Goal: Find specific fact: Find specific fact

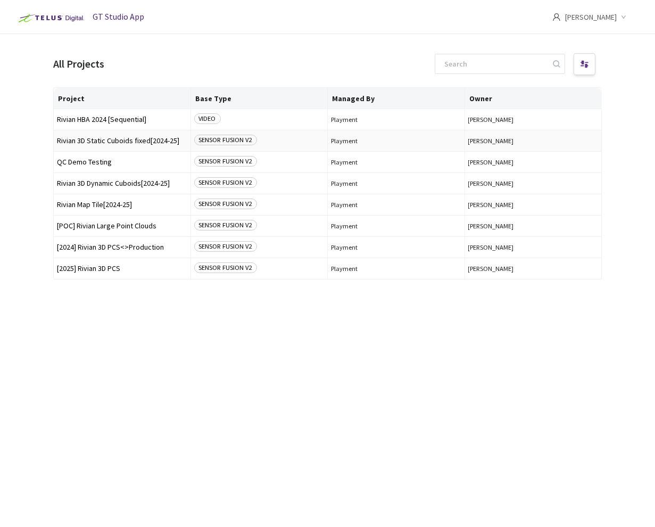
click at [160, 142] on span "Rivian 3D Static Cuboids fixed[2024-25]" at bounding box center [122, 141] width 130 height 8
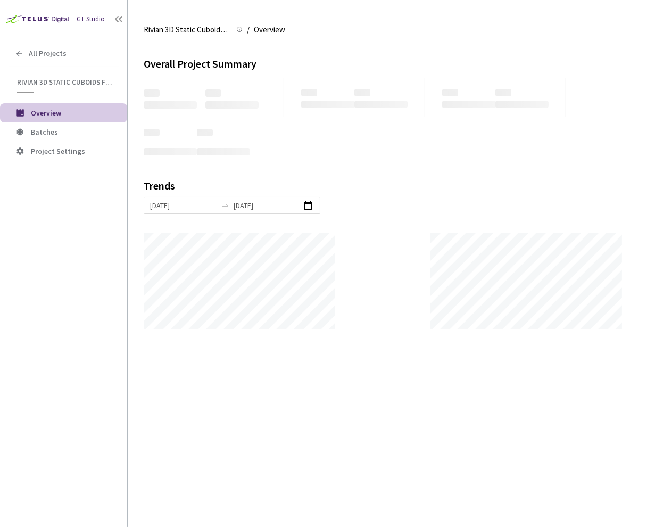
scroll to position [527, 655]
click at [61, 134] on span "Batches" at bounding box center [75, 132] width 88 height 9
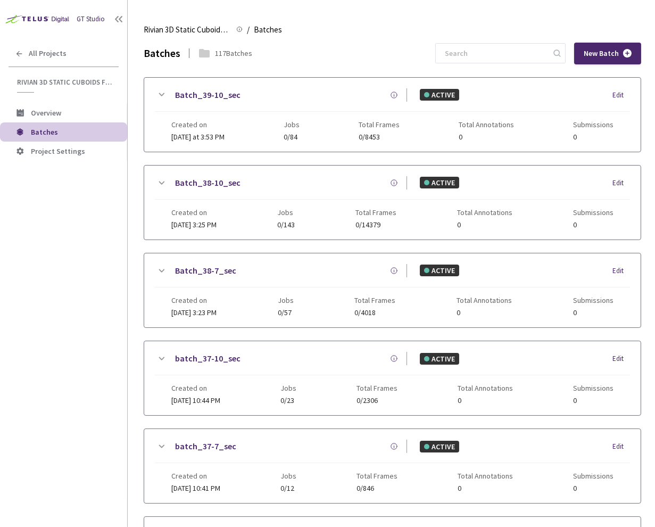
scroll to position [559, 0]
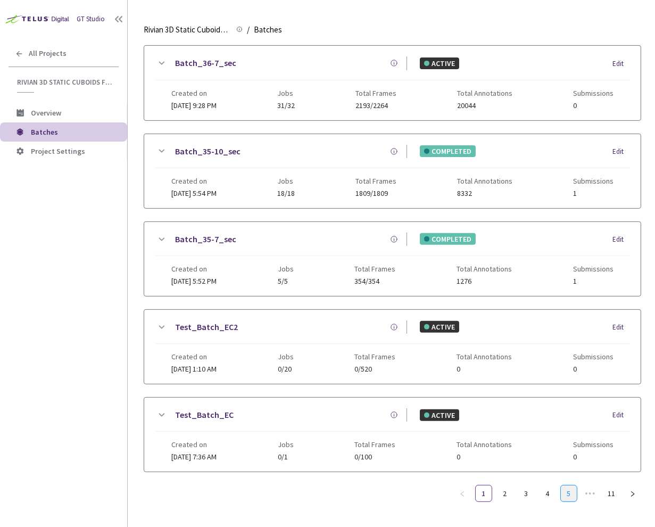
click at [573, 486] on link "5" at bounding box center [569, 493] width 16 height 16
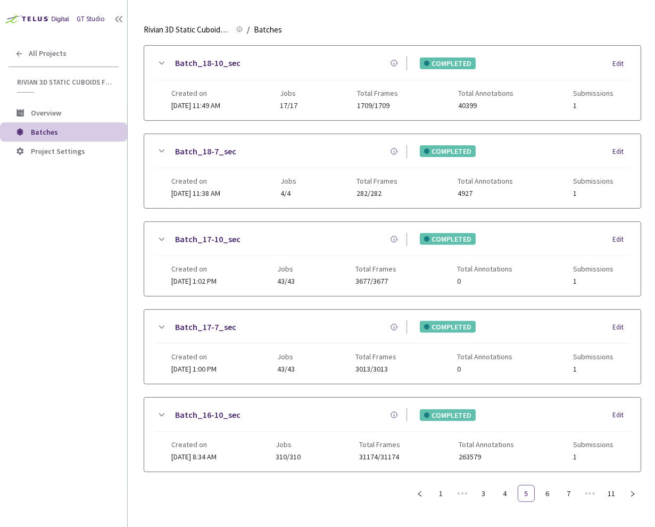
scroll to position [549, 0]
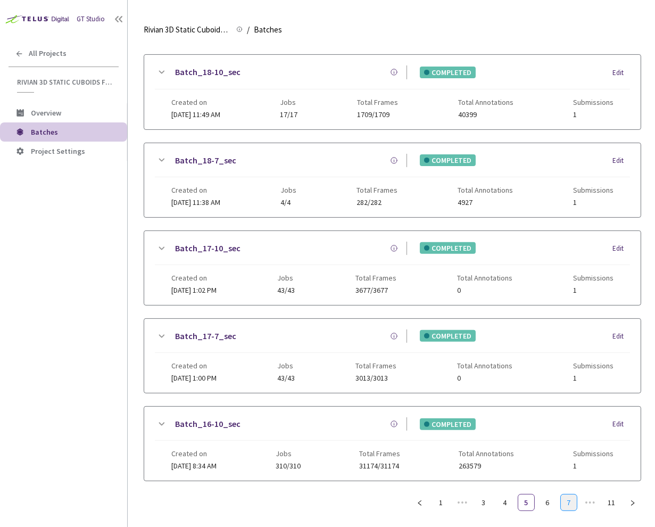
click at [566, 494] on link "7" at bounding box center [569, 502] width 16 height 16
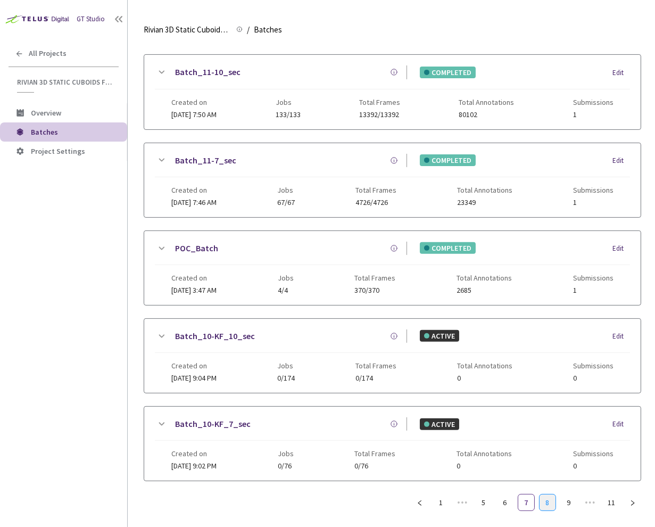
click at [543, 496] on link "8" at bounding box center [547, 502] width 16 height 16
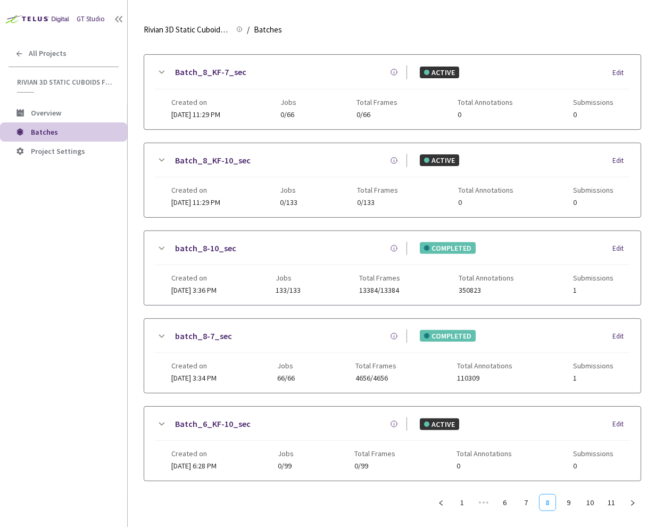
scroll to position [0, 0]
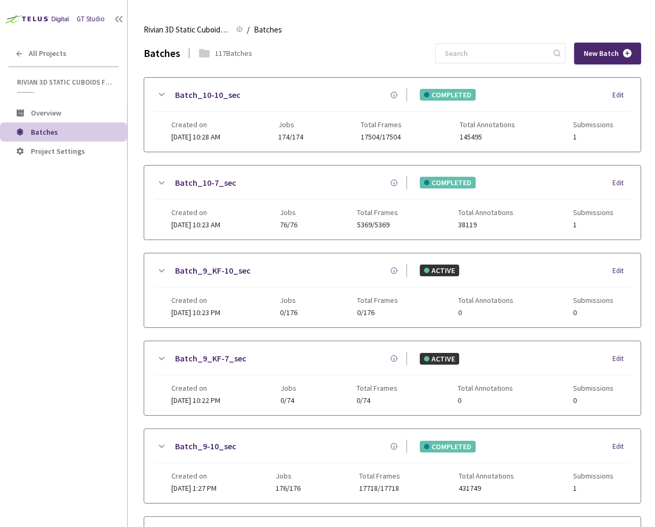
click at [215, 185] on link "Batch_10-7_sec" at bounding box center [205, 182] width 61 height 13
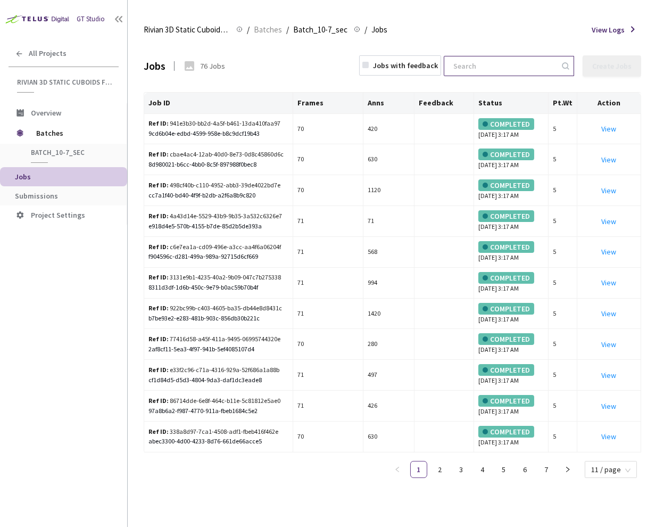
click at [515, 63] on input at bounding box center [503, 65] width 113 height 19
paste input "b7be93e2-e283-481b-903c-856db30b221c"
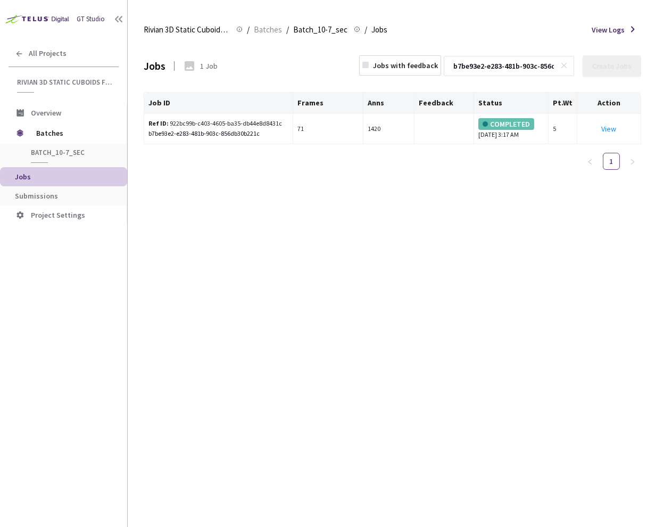
scroll to position [0, 57]
type input "b7be93e2-e283-481b-903c-856db30b221c"
drag, startPoint x: 169, startPoint y: 122, endPoint x: 280, endPoint y: 120, distance: 111.2
click at [280, 120] on div "Ref ID: 922bc99b-c403-4605-ba35-db44e8d8431c" at bounding box center [216, 124] width 136 height 10
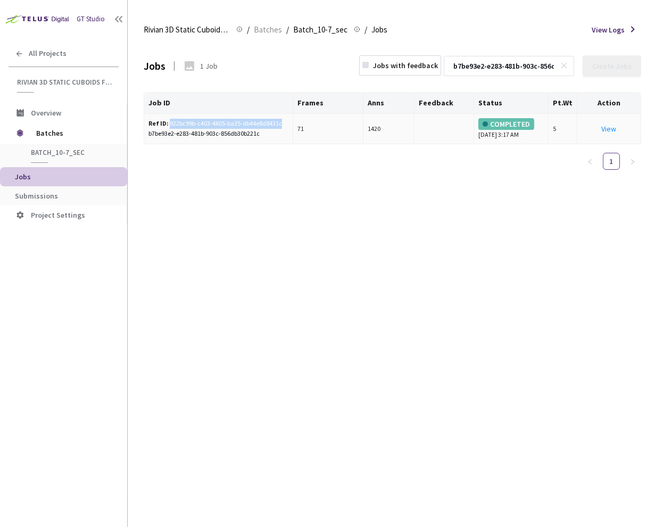
copy div "922bc99b-c403-4605-ba35-db44e8d8431c"
click at [567, 66] on rect at bounding box center [564, 65] width 6 height 6
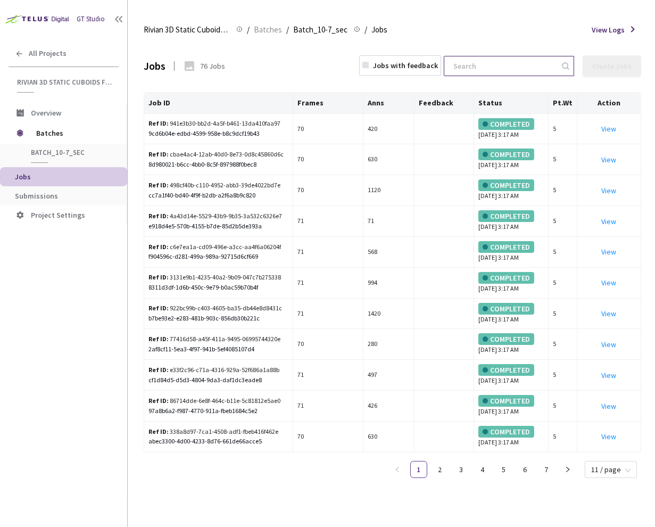
click at [515, 64] on input at bounding box center [503, 65] width 113 height 19
paste input "783e7588-9381-40d4-bc37-5a64674970c5"
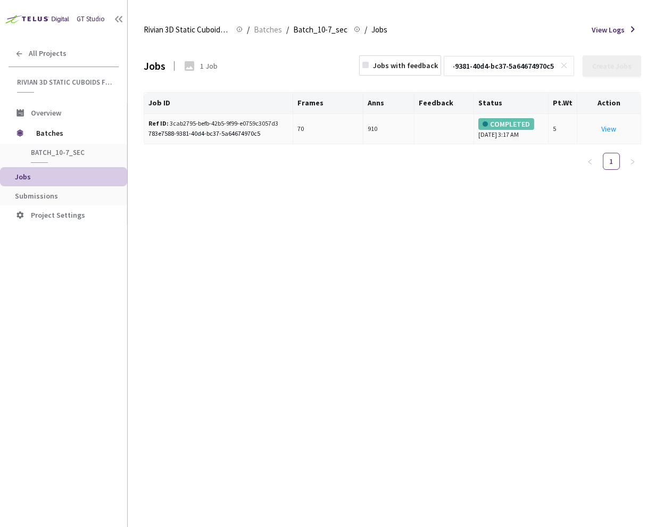
type input "783e7588-9381-40d4-bc37-5a64674970c5"
drag, startPoint x: 168, startPoint y: 122, endPoint x: 281, endPoint y: 124, distance: 113.3
click at [281, 124] on div "Ref ID: 3cab2795-befb-42b5-9f99-e0759c3057d3" at bounding box center [216, 124] width 136 height 10
copy div "3cab2795-befb-42b5-9f99-e0759c3057d3"
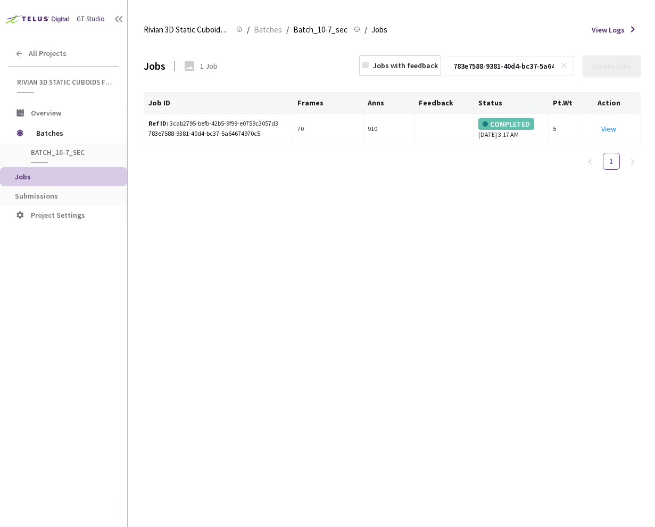
click at [565, 64] on rect at bounding box center [564, 65] width 6 height 6
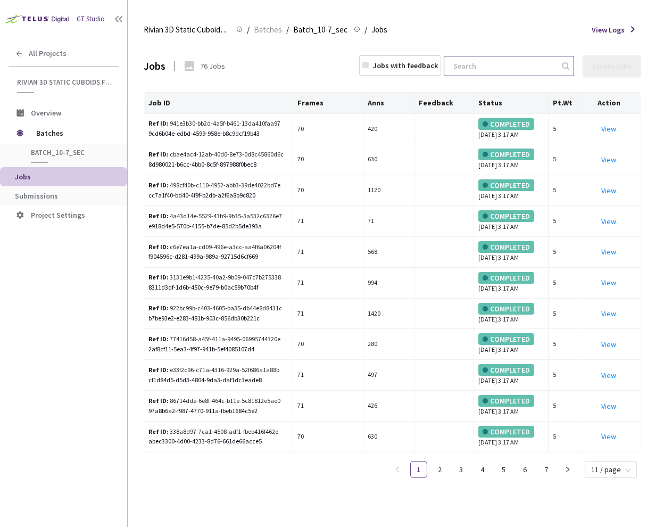
click at [487, 72] on input at bounding box center [503, 65] width 113 height 19
paste input "17e42195-0dd6-4722-a595-f229c88e014c"
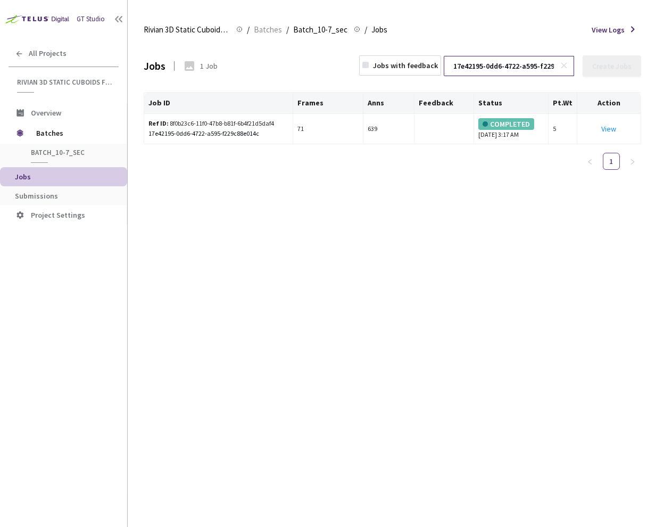
scroll to position [0, 54]
type input "17e42195-0dd6-4722-a595-f229c88e014c"
drag, startPoint x: 166, startPoint y: 123, endPoint x: 282, endPoint y: 121, distance: 116.0
click at [282, 121] on div "Ref ID: 8f0b23c6-11f0-47b8-b81f-6b4f21d5daf4" at bounding box center [216, 124] width 136 height 10
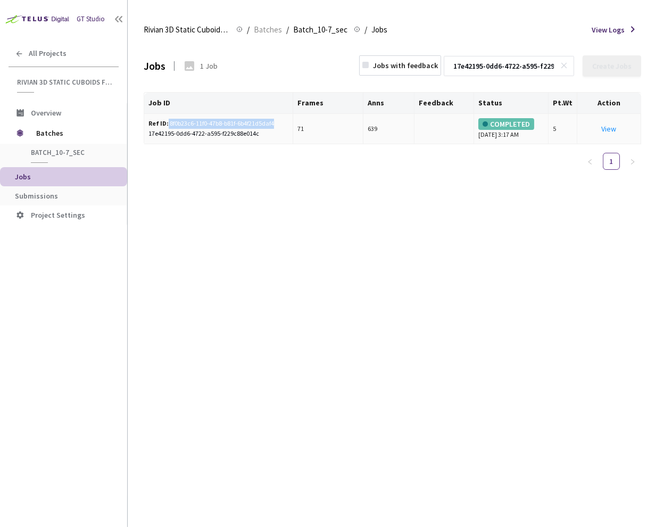
copy div "8f0b23c6-11f0-47b8-b81f-6b4f21d5daf4"
